Goal: Navigation & Orientation: Find specific page/section

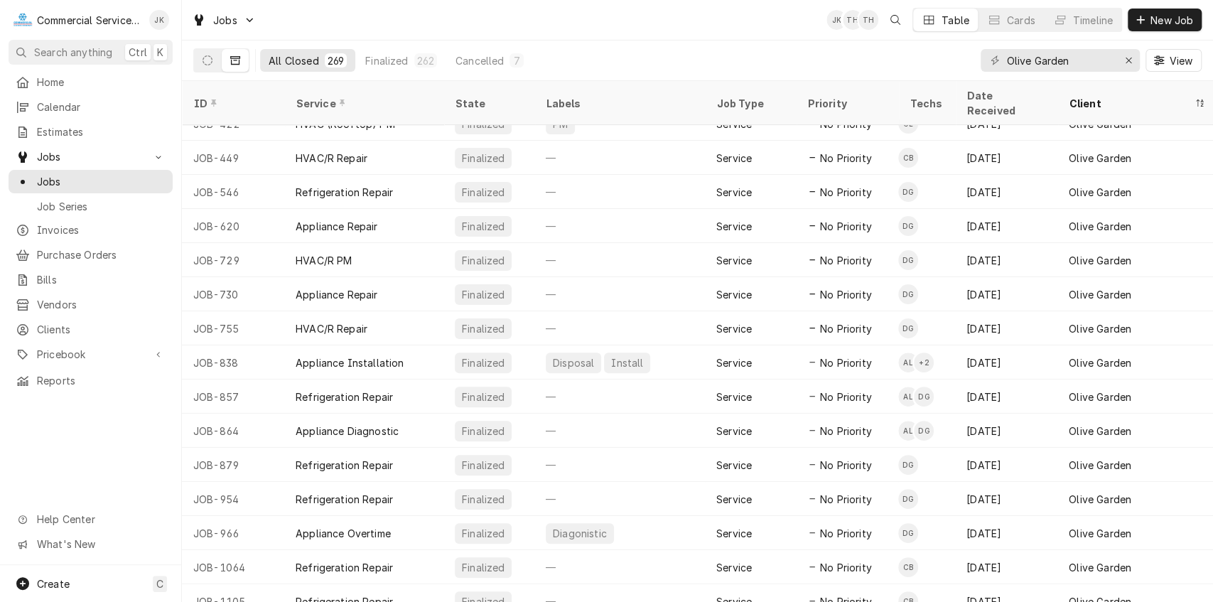
scroll to position [229, 0]
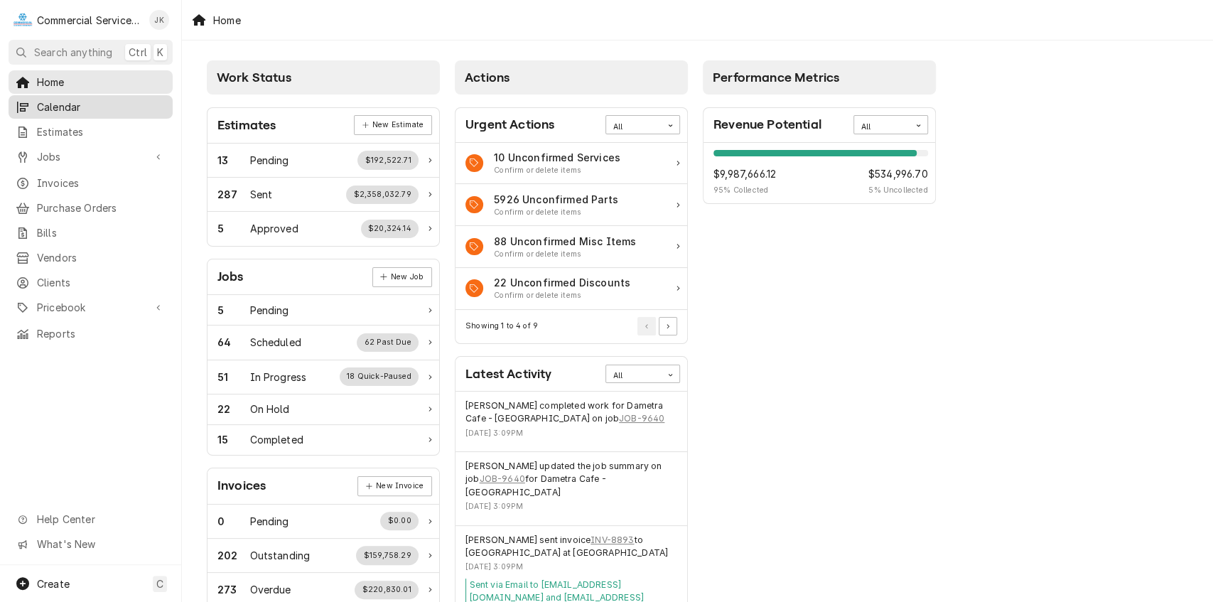
click at [64, 108] on span "Calendar" at bounding box center [101, 106] width 129 height 15
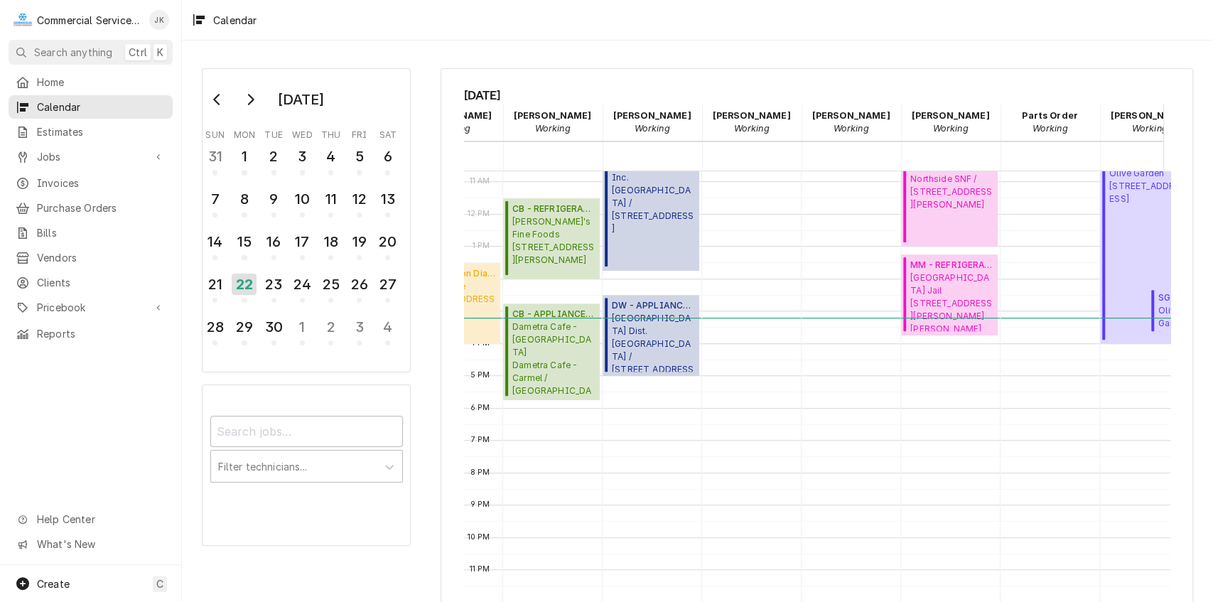
scroll to position [0, 428]
